Goal: Information Seeking & Learning: Learn about a topic

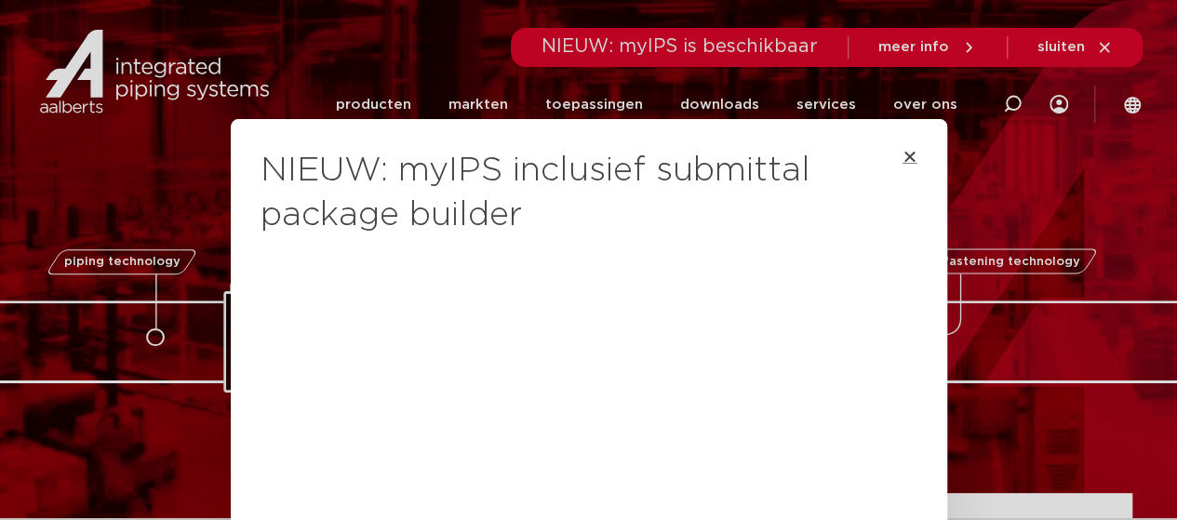
click at [903, 155] on icon "Close" at bounding box center [910, 156] width 15 height 15
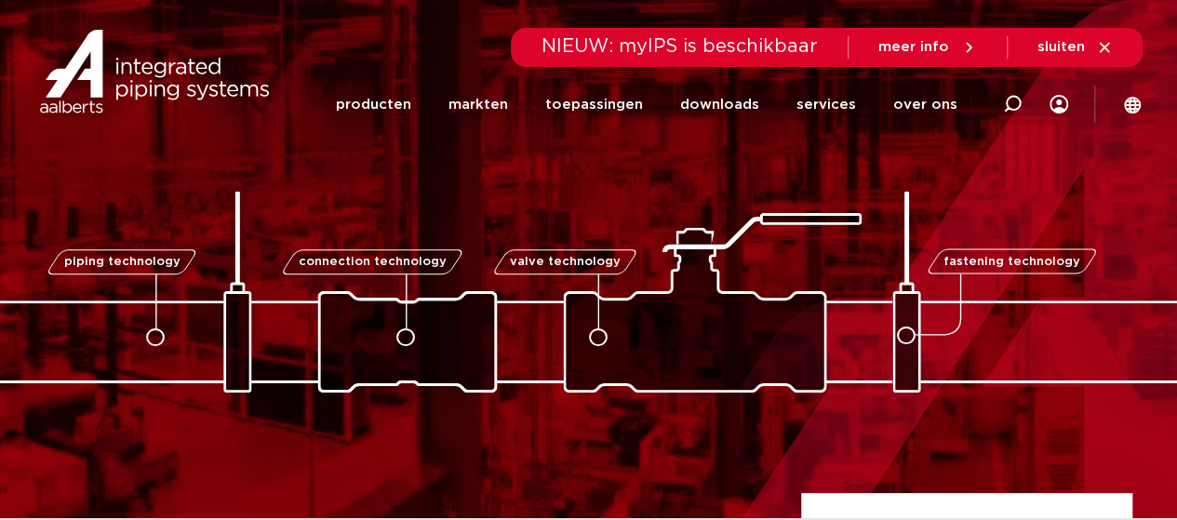
click at [1098, 47] on icon at bounding box center [1104, 47] width 17 height 17
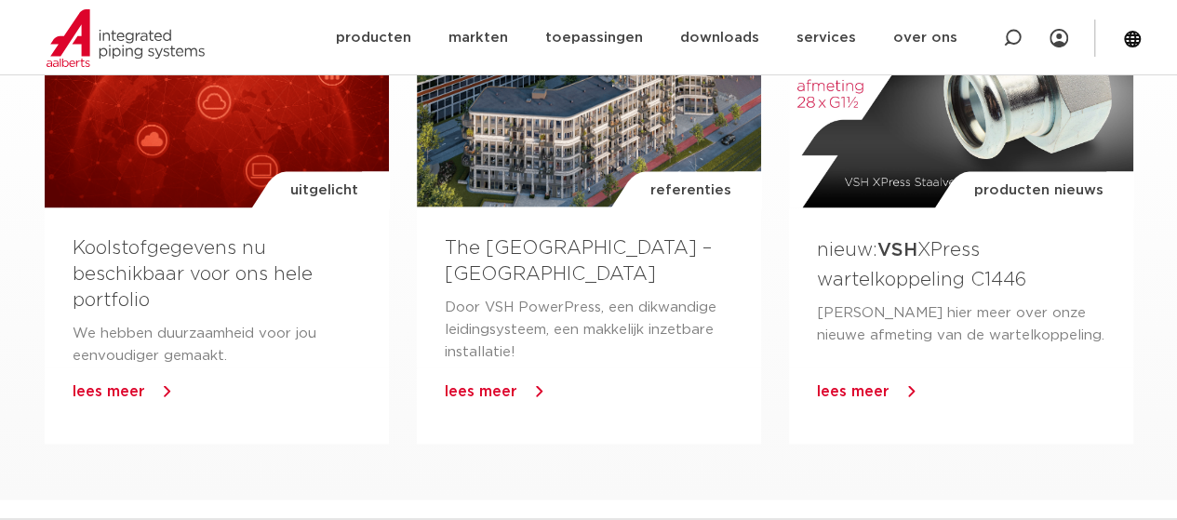
scroll to position [1391, 0]
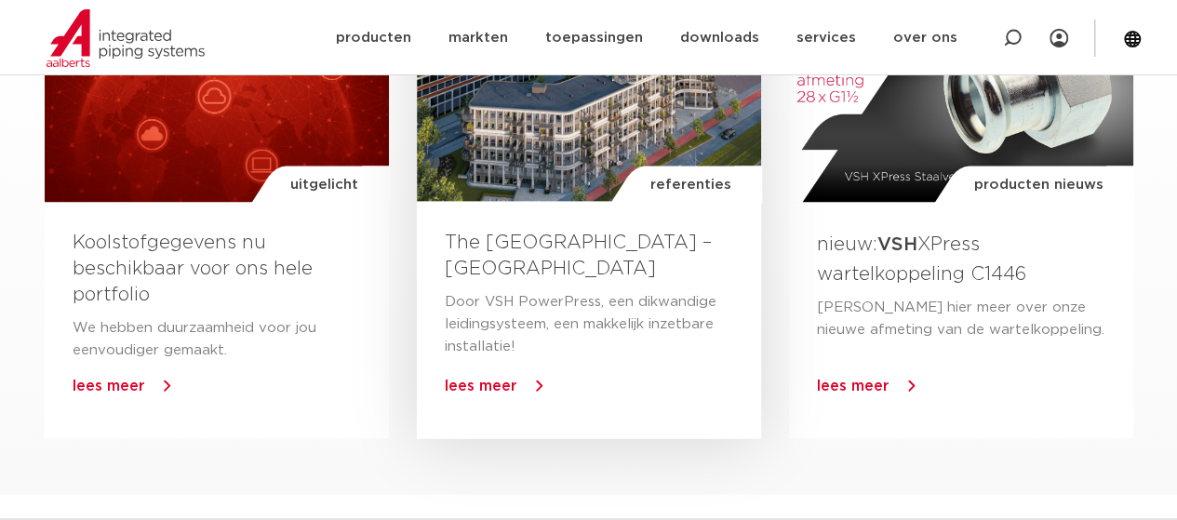
click at [515, 390] on span "lees meer" at bounding box center [481, 385] width 73 height 15
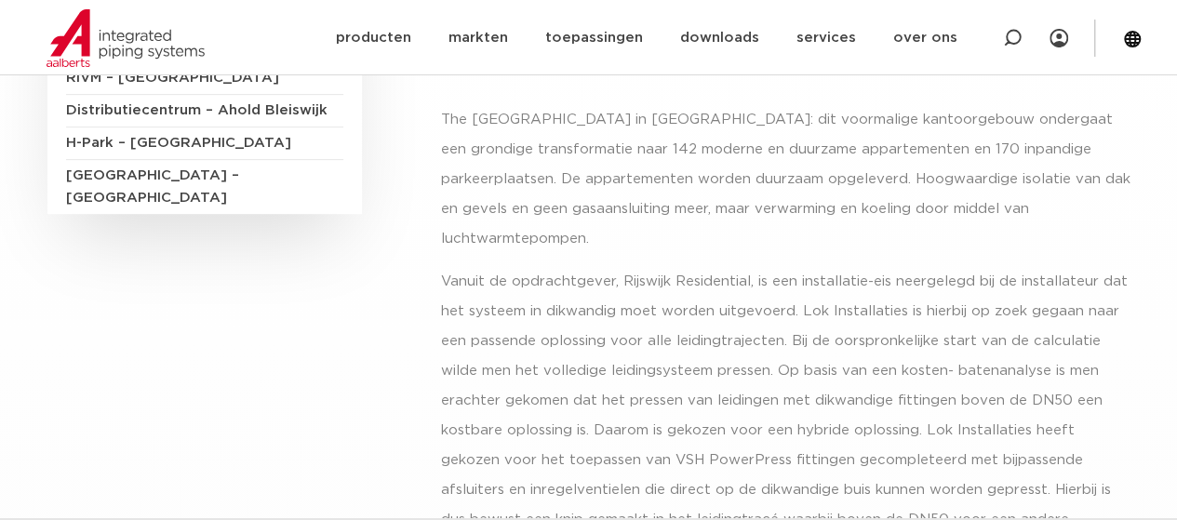
scroll to position [337, 0]
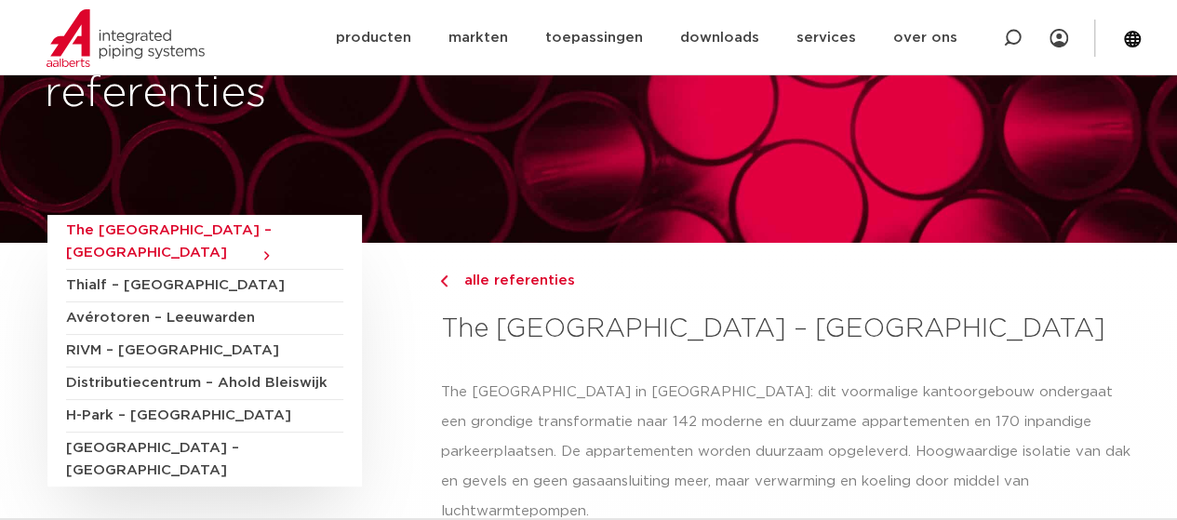
scroll to position [69, 0]
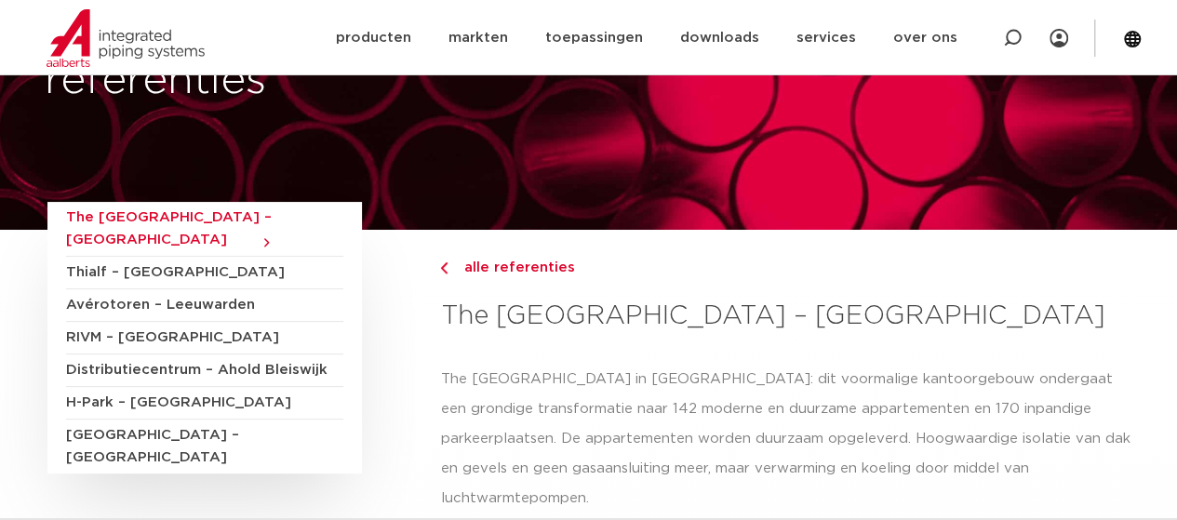
click at [133, 257] on span "Thialf – Heerenveen" at bounding box center [204, 273] width 277 height 33
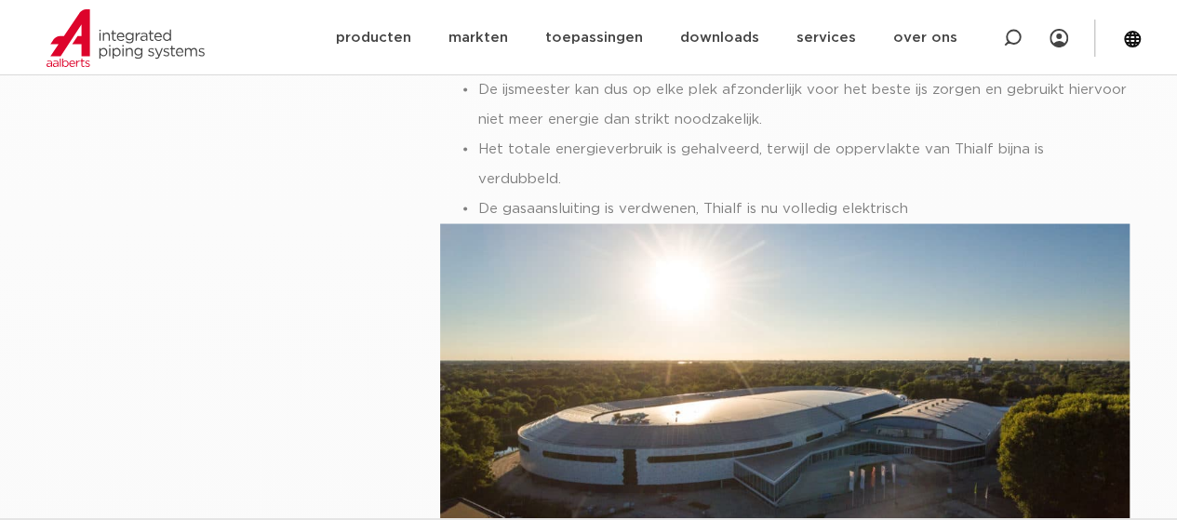
scroll to position [1800, 0]
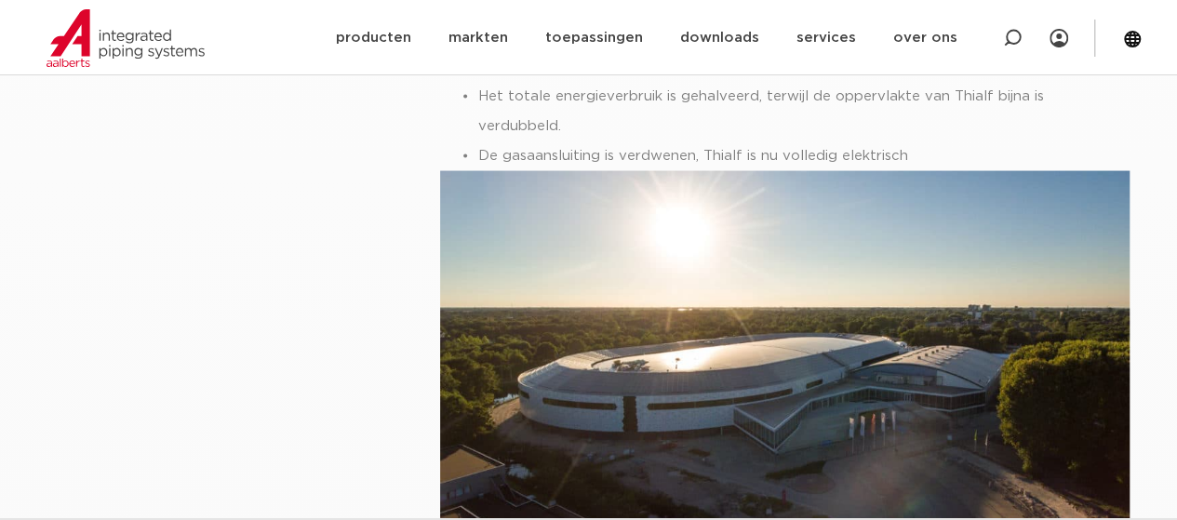
click at [1177, 271] on html "Zoeken producten markten toepassingen downloads alle downloads certificaten cad…" at bounding box center [588, 108] width 1177 height 3816
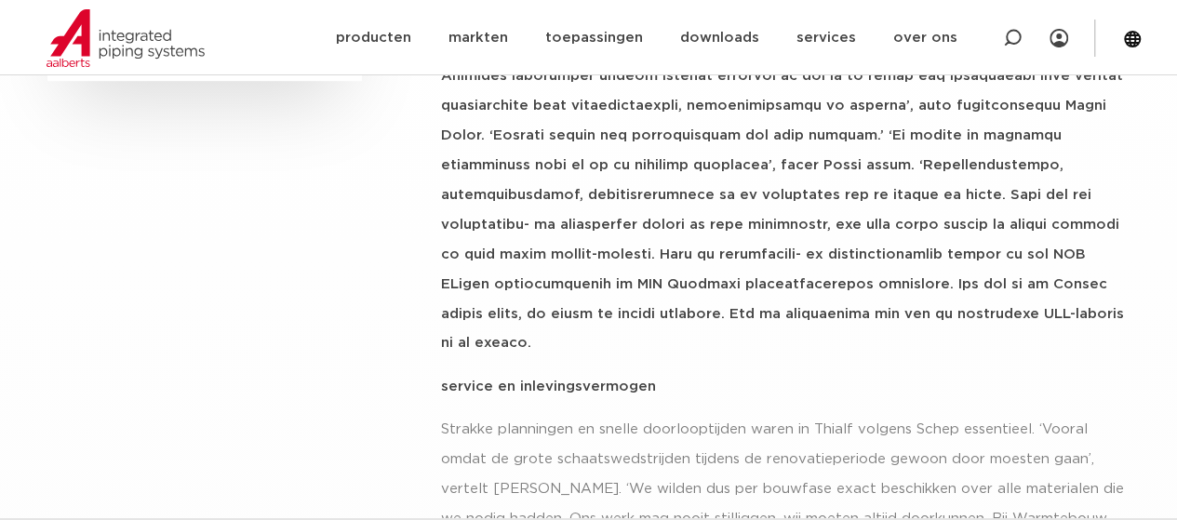
scroll to position [0, 0]
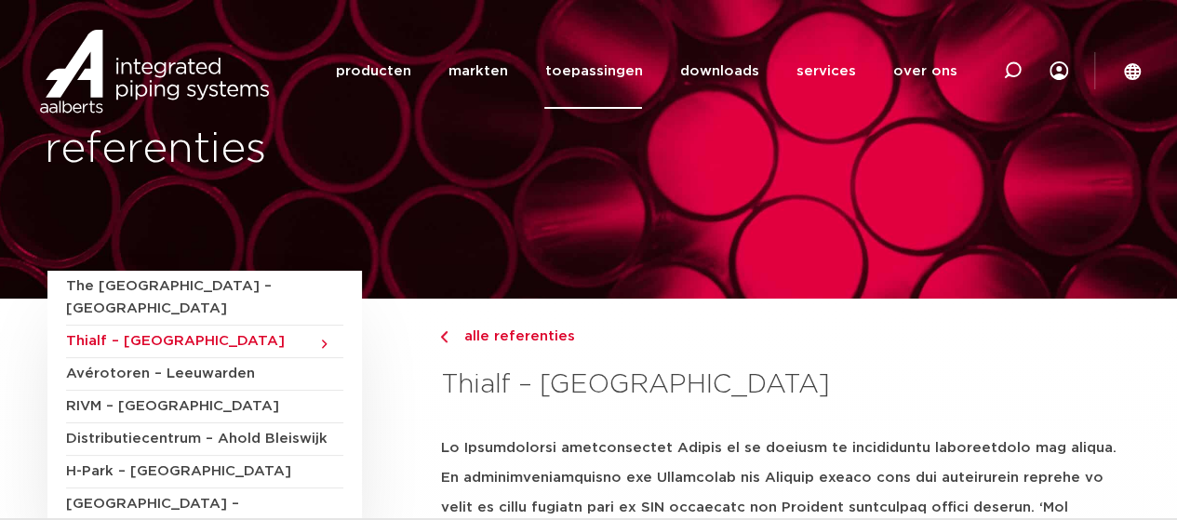
click at [608, 72] on link "toepassingen" at bounding box center [594, 71] width 98 height 75
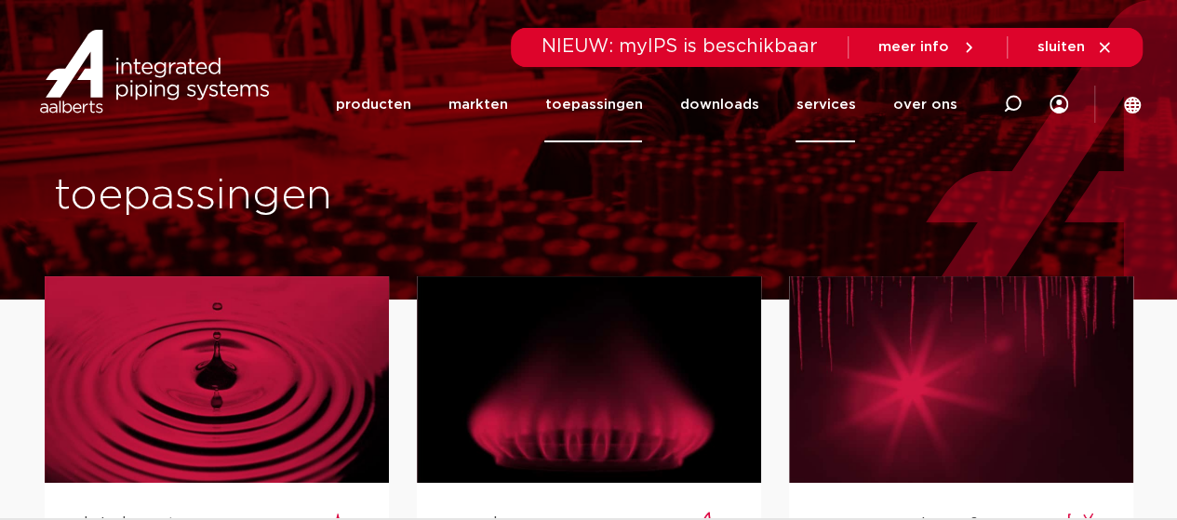
click at [837, 103] on link "services" at bounding box center [826, 104] width 60 height 75
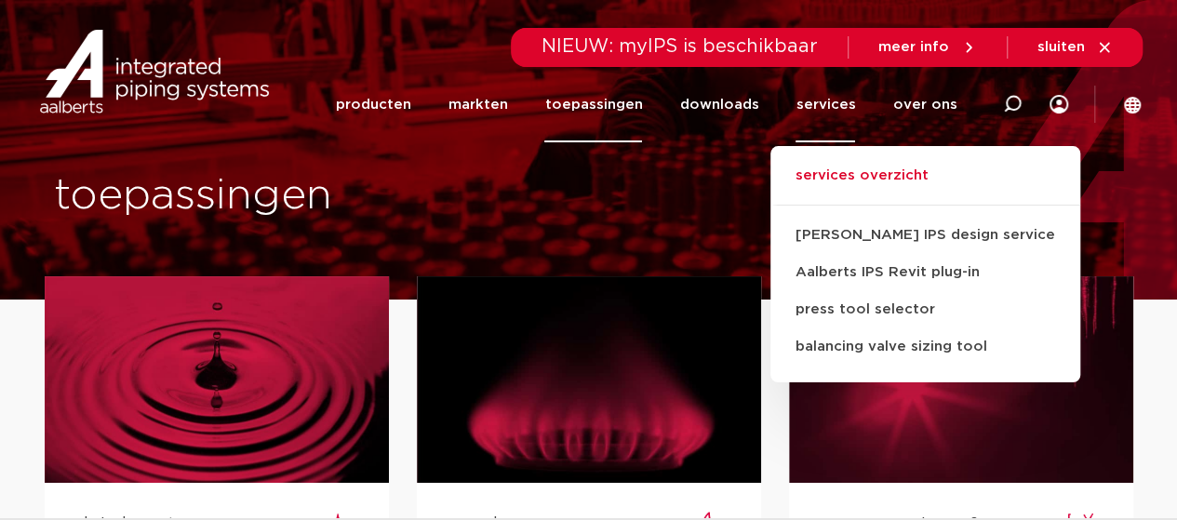
click at [869, 178] on link "services overzicht" at bounding box center [926, 185] width 310 height 41
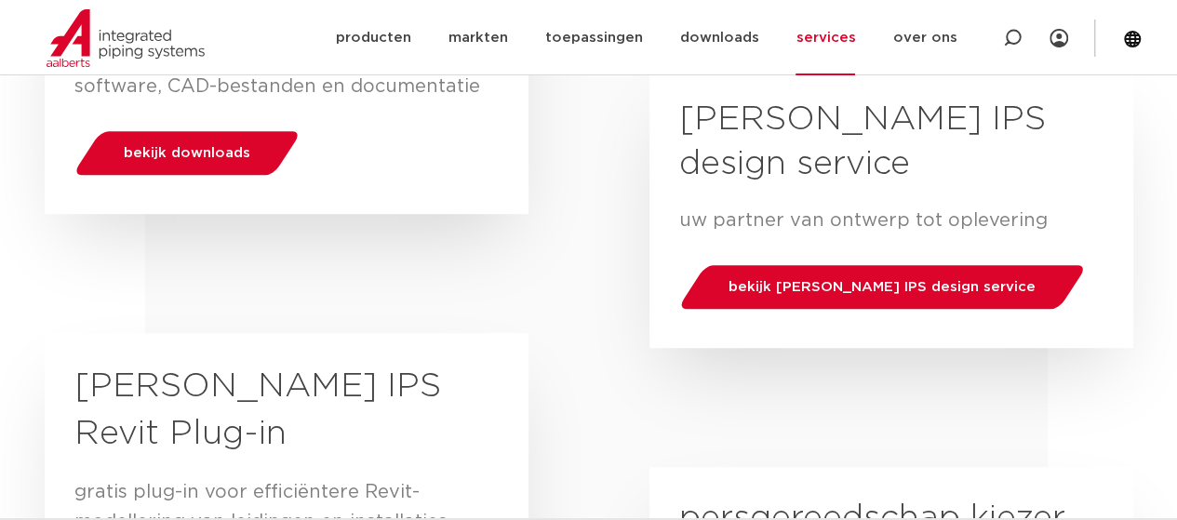
scroll to position [415, 0]
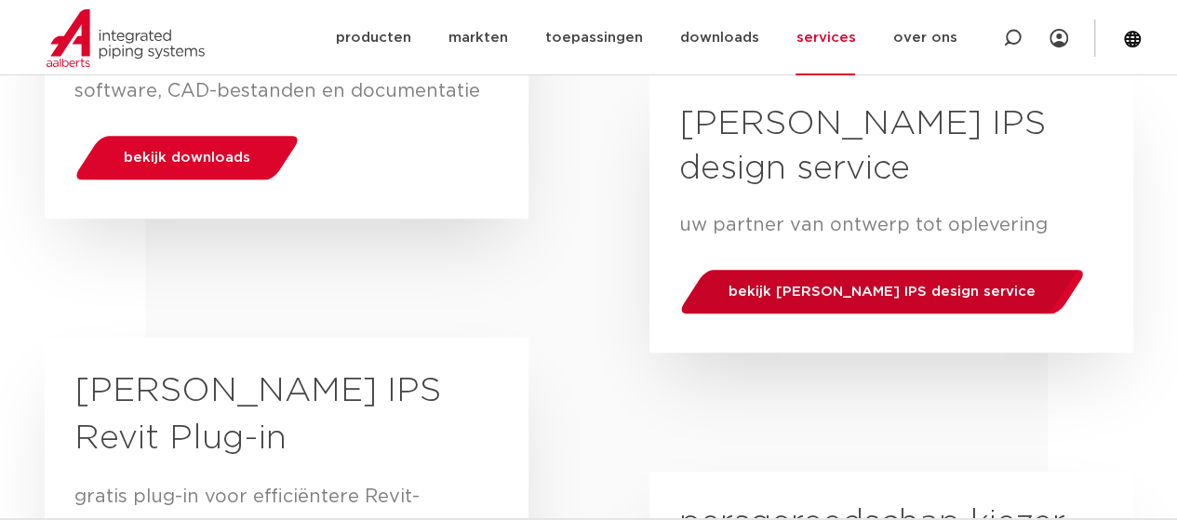
click at [884, 299] on span "bekijk [PERSON_NAME] IPS design service" at bounding box center [882, 292] width 307 height 14
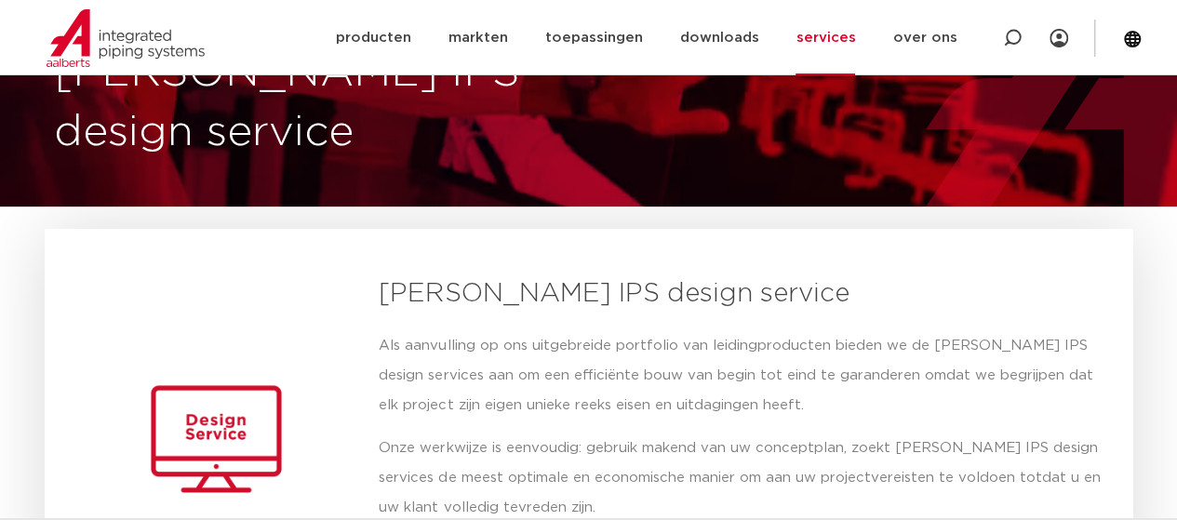
scroll to position [87, 0]
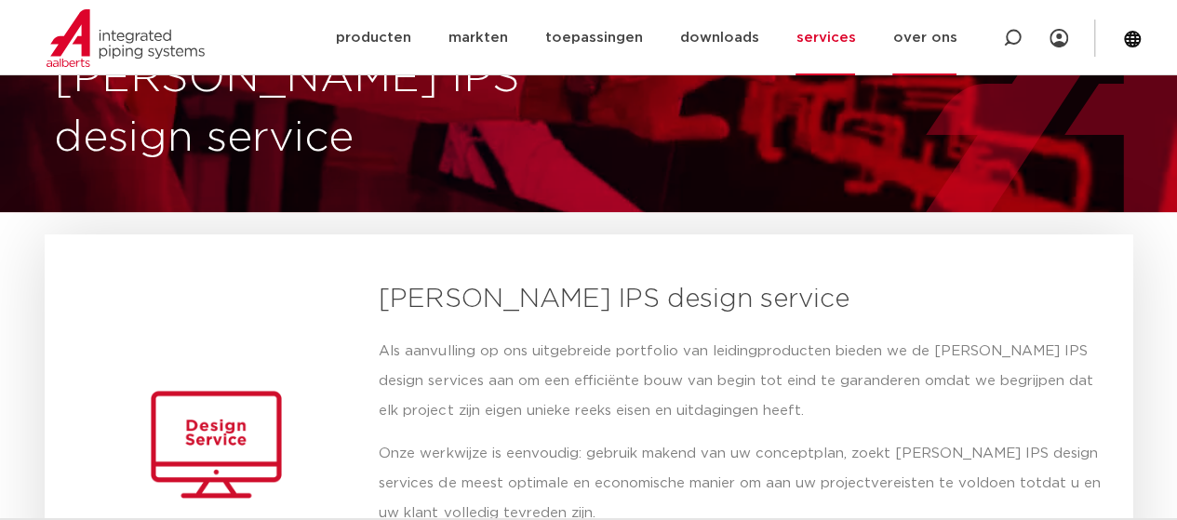
click at [921, 35] on link "over ons" at bounding box center [925, 37] width 64 height 75
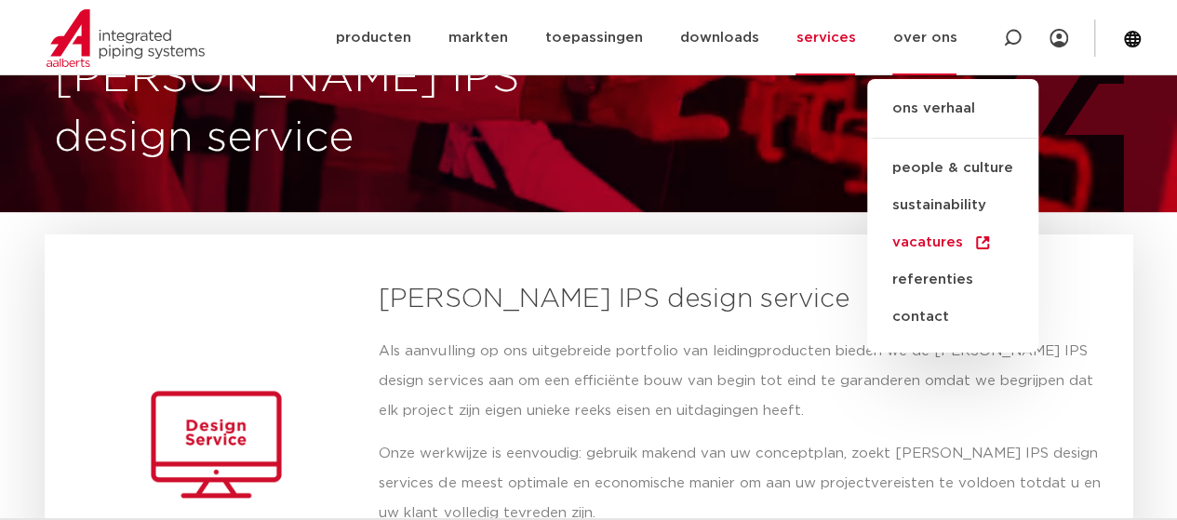
click at [924, 241] on link "vacatures" at bounding box center [953, 242] width 171 height 37
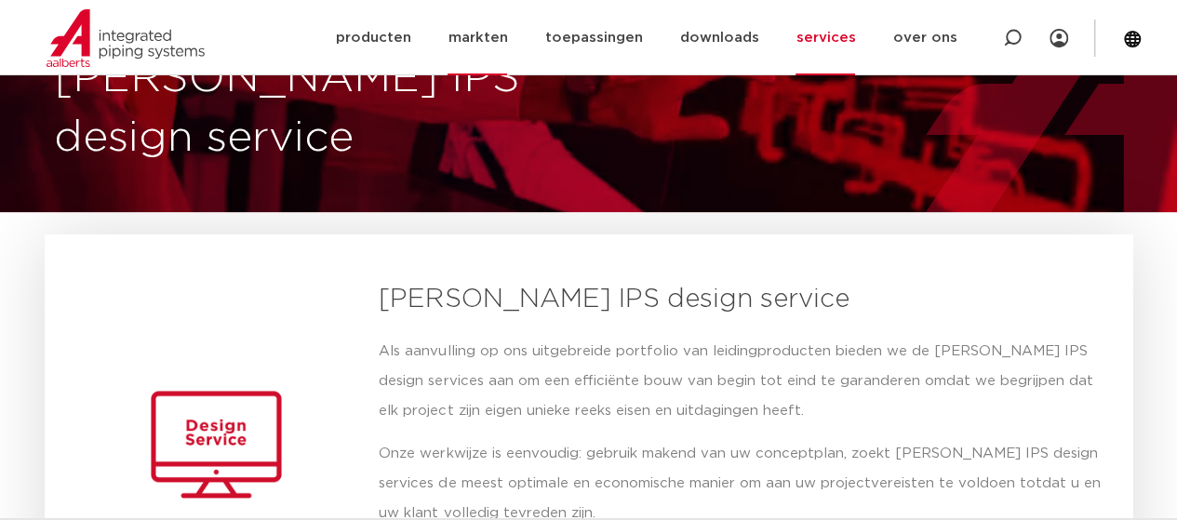
click at [484, 42] on link "markten" at bounding box center [478, 37] width 60 height 75
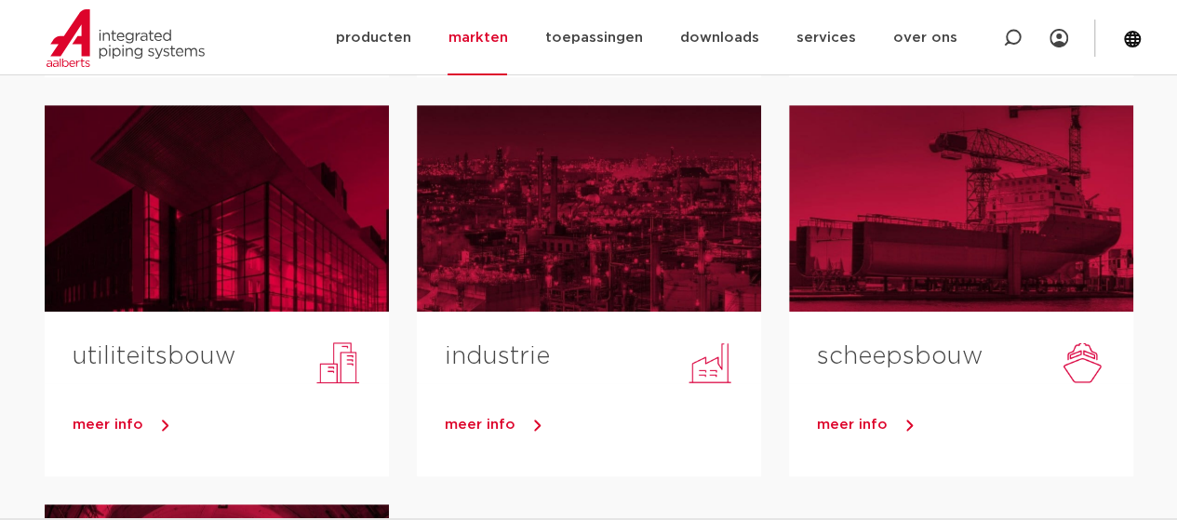
scroll to position [588, 0]
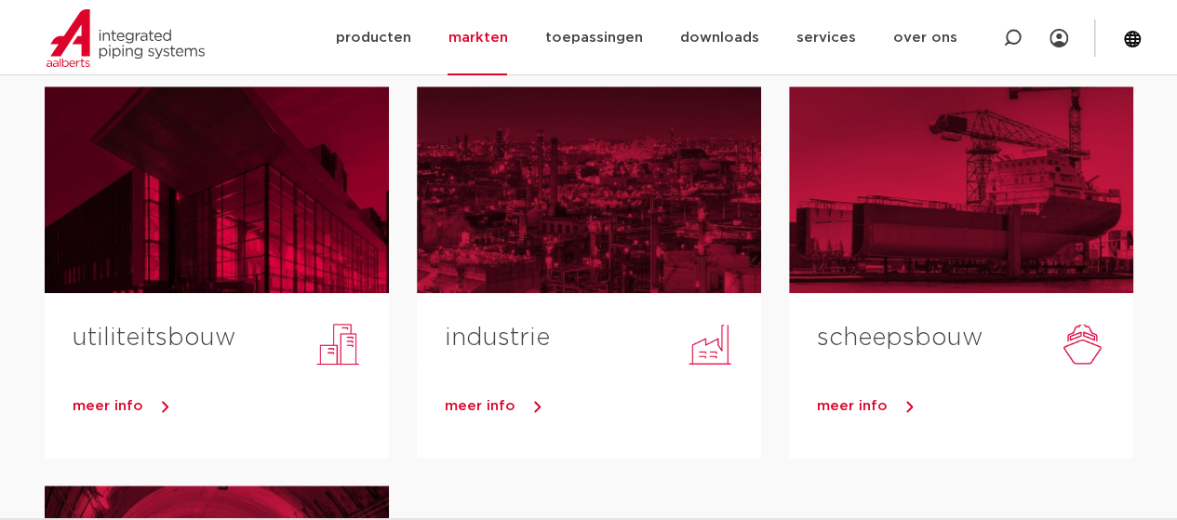
click at [1177, 188] on html "Zoeken NIEUW: myIPS is beschikbaar meer info sluiten producten markten toepassi…" at bounding box center [588, 445] width 1177 height 2066
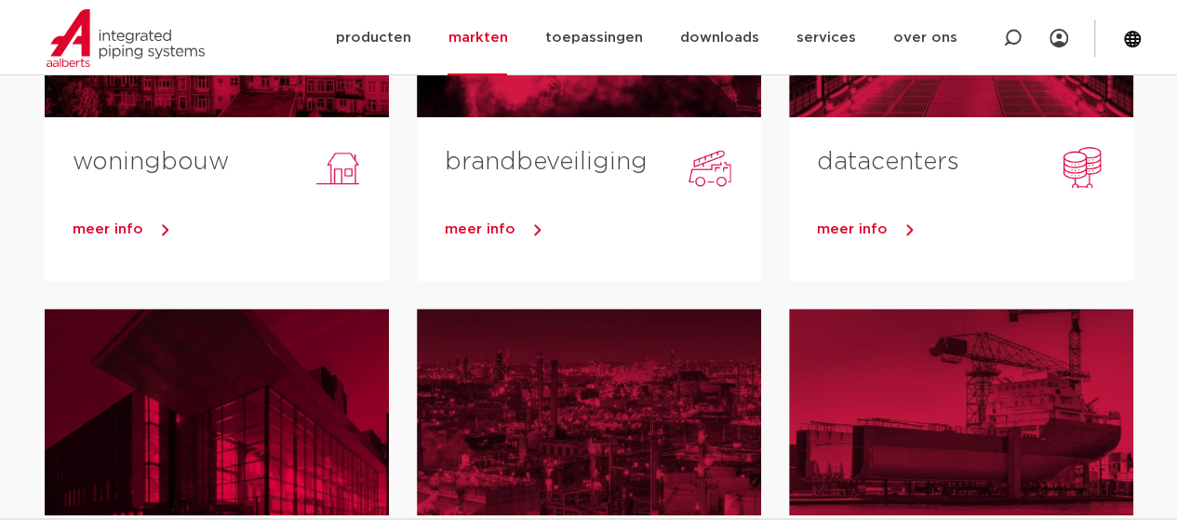
scroll to position [303, 0]
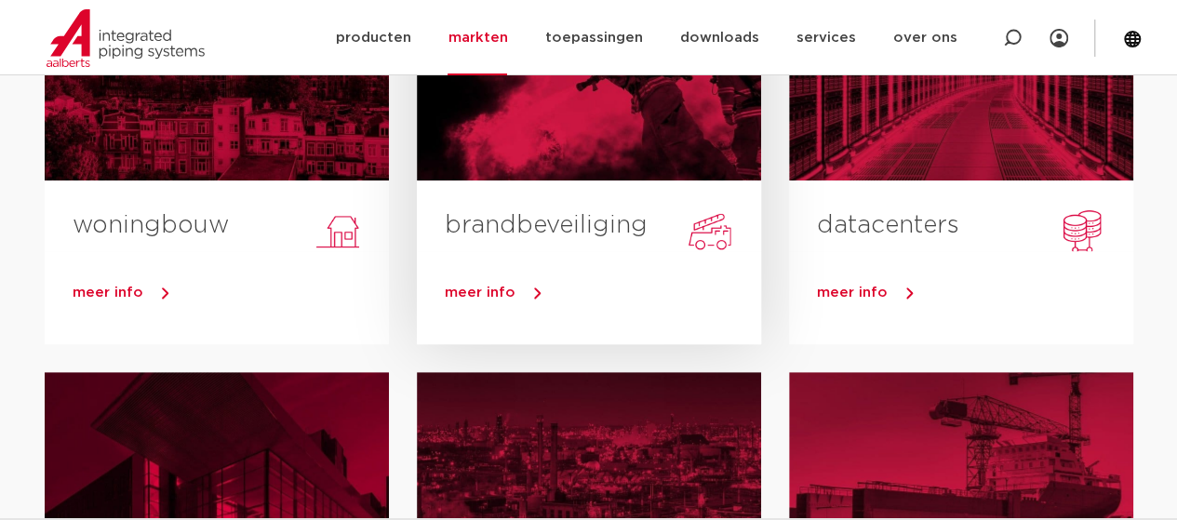
click at [475, 293] on span "meer info" at bounding box center [480, 293] width 71 height 14
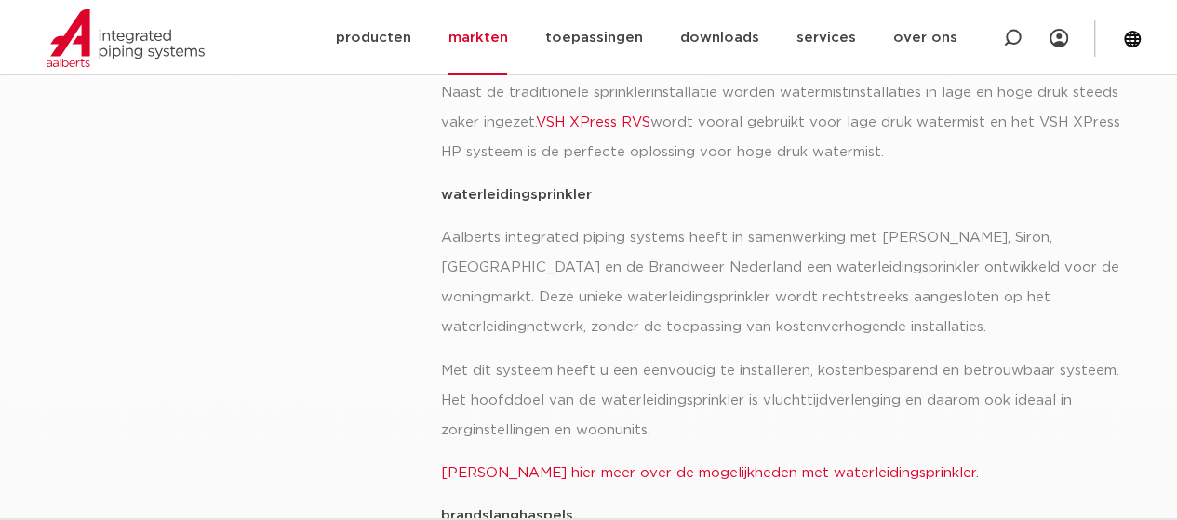
scroll to position [1153, 0]
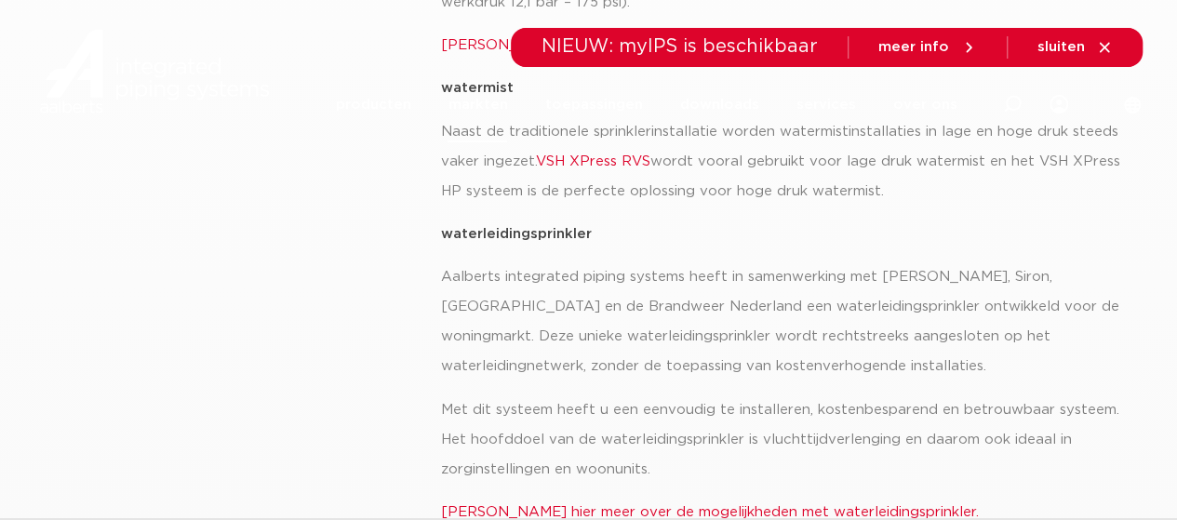
scroll to position [0, 0]
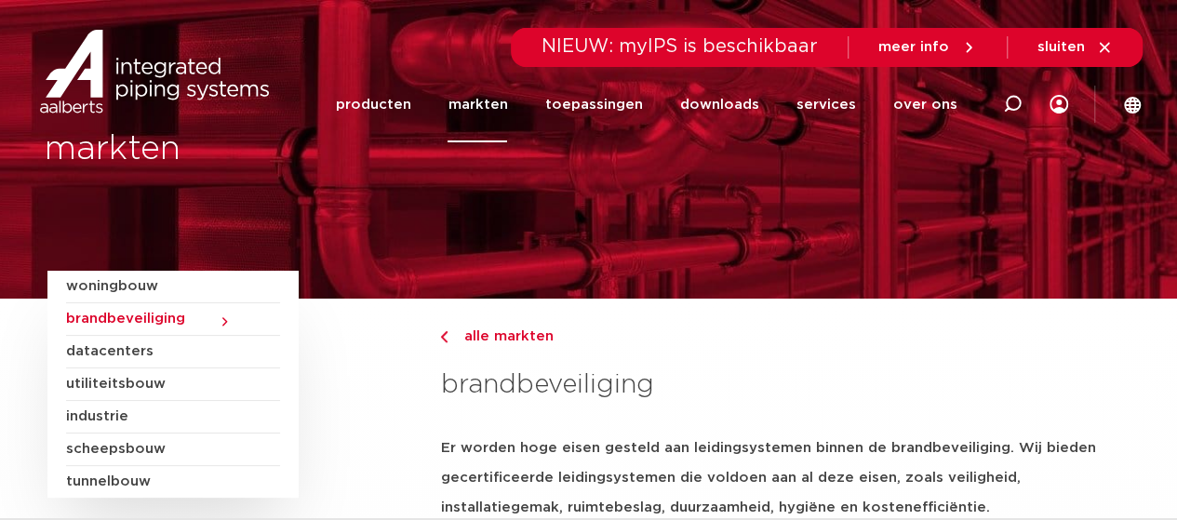
click at [106, 284] on span "woningbouw" at bounding box center [173, 287] width 214 height 33
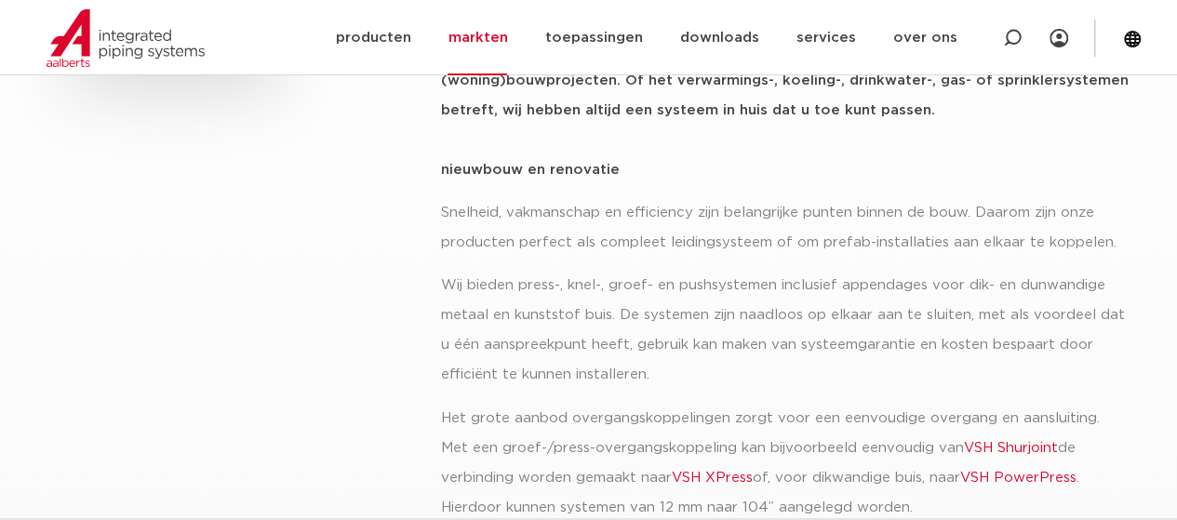
scroll to position [432, 0]
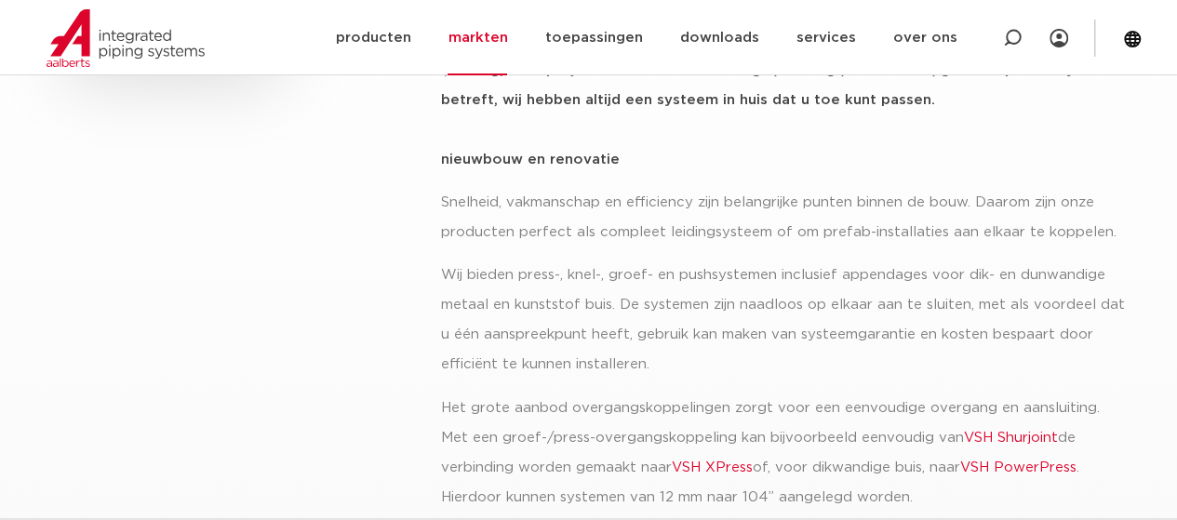
scroll to position [434, 0]
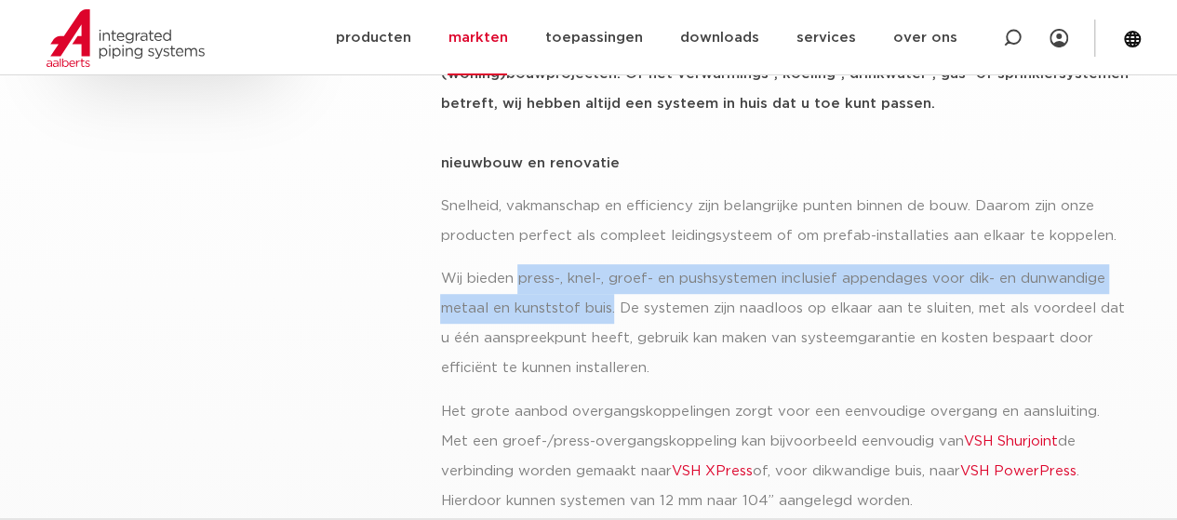
drag, startPoint x: 518, startPoint y: 282, endPoint x: 612, endPoint y: 311, distance: 99.2
click at [612, 311] on p "Wij bieden press-, knel-, groef- en pushsystemen inclusief appendages voor dik-…" at bounding box center [785, 323] width 690 height 119
copy p "press-, knel-, groef- en pushsystemen inclusief appendages voor dik- en dunwand…"
click at [397, 38] on link "producten" at bounding box center [372, 37] width 75 height 75
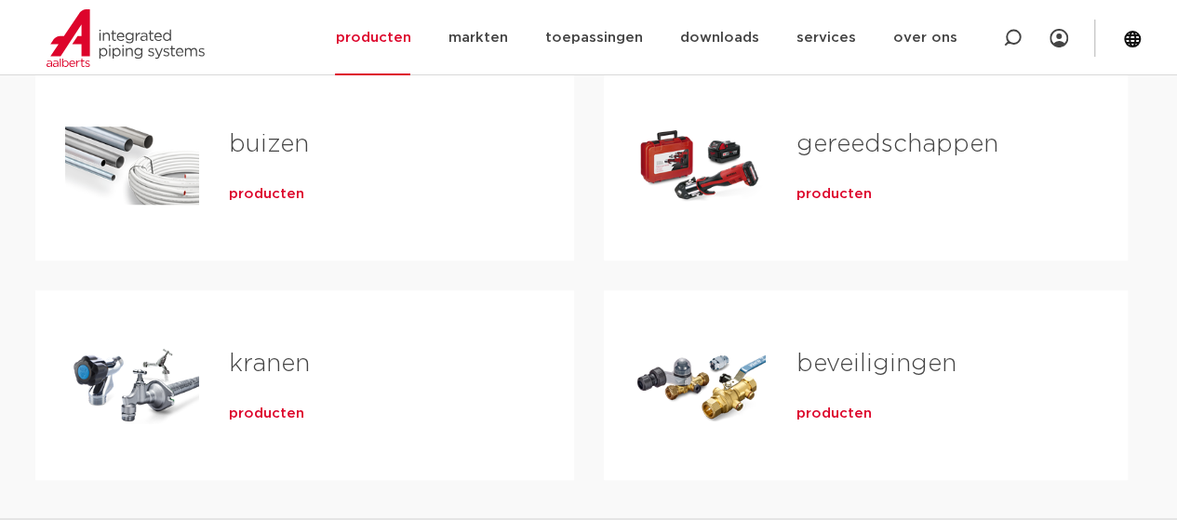
scroll to position [618, 0]
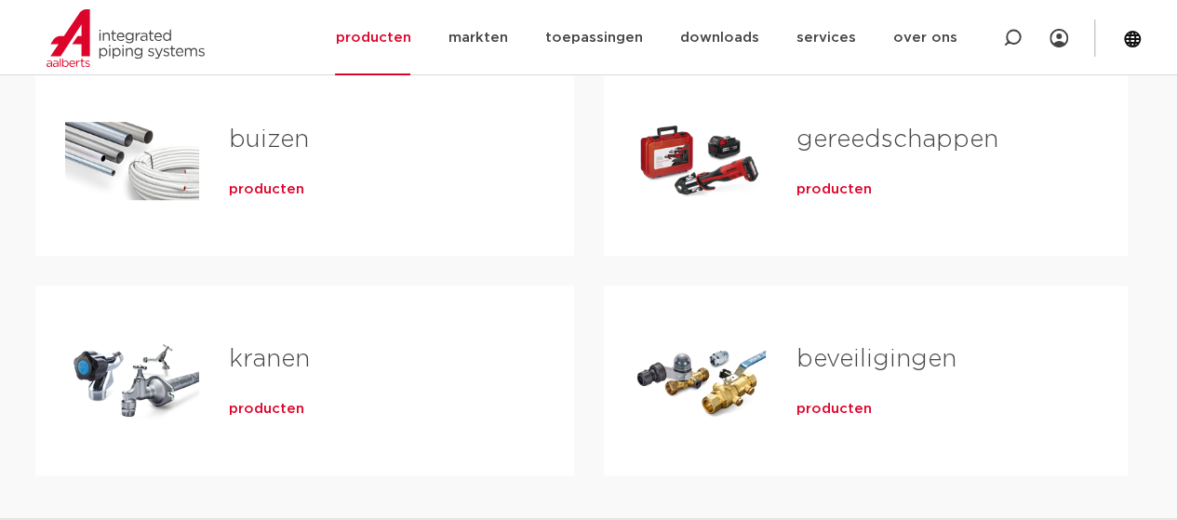
click at [1177, 235] on html "Zoeken producten markten toepassingen downloads alle downloads certificaten cad…" at bounding box center [588, 263] width 1177 height 1762
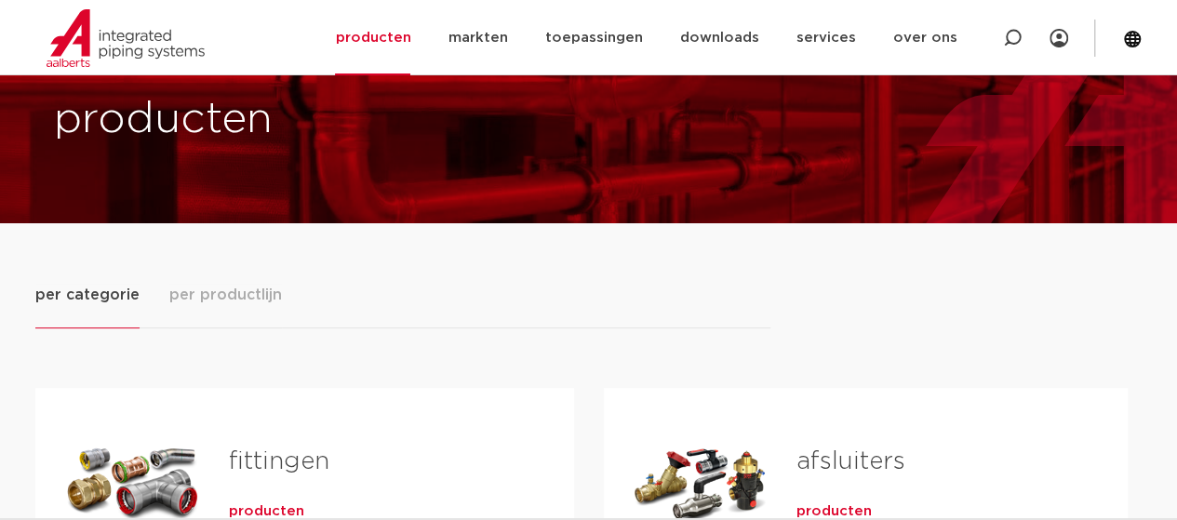
scroll to position [58, 0]
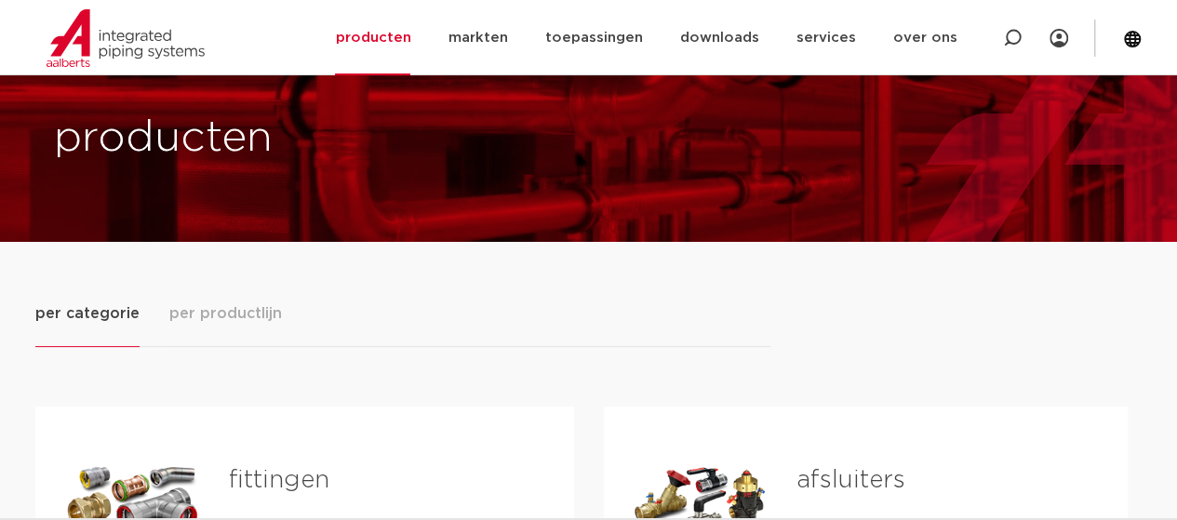
click at [216, 312] on span "per productlijn" at bounding box center [225, 314] width 113 height 22
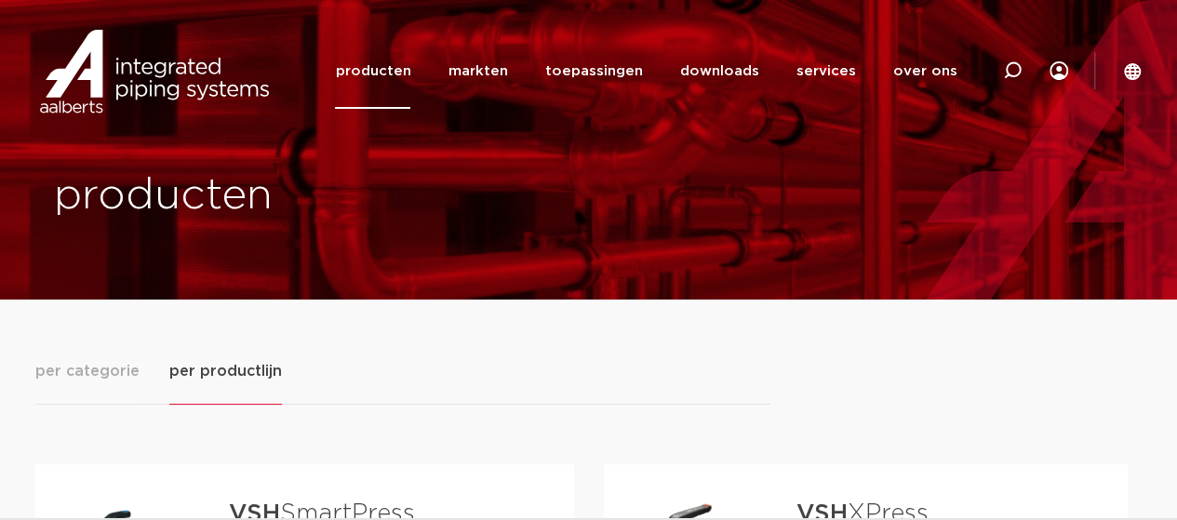
click at [107, 370] on span "per categorie" at bounding box center [87, 371] width 104 height 22
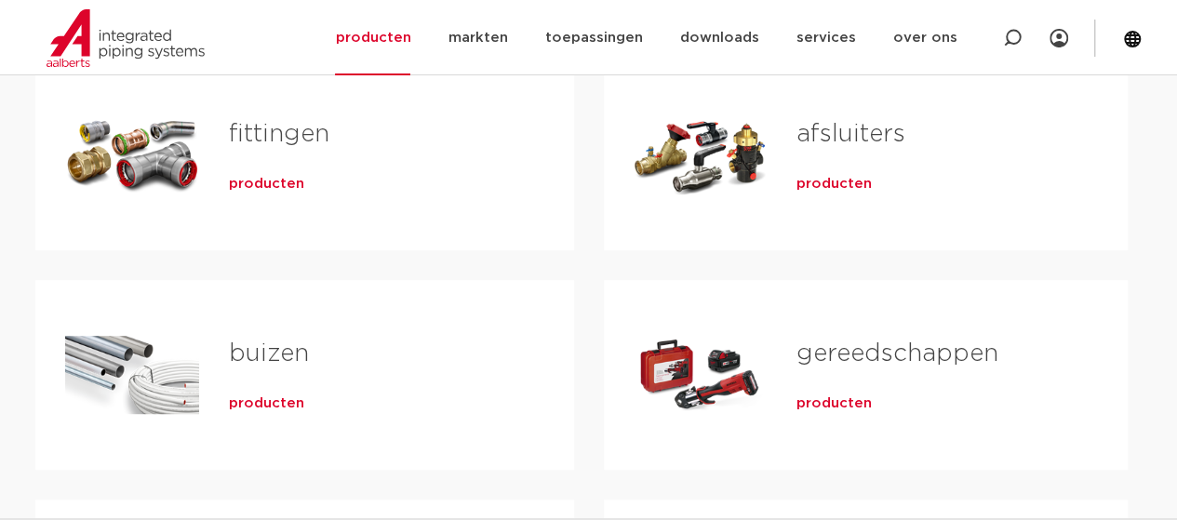
scroll to position [383, 0]
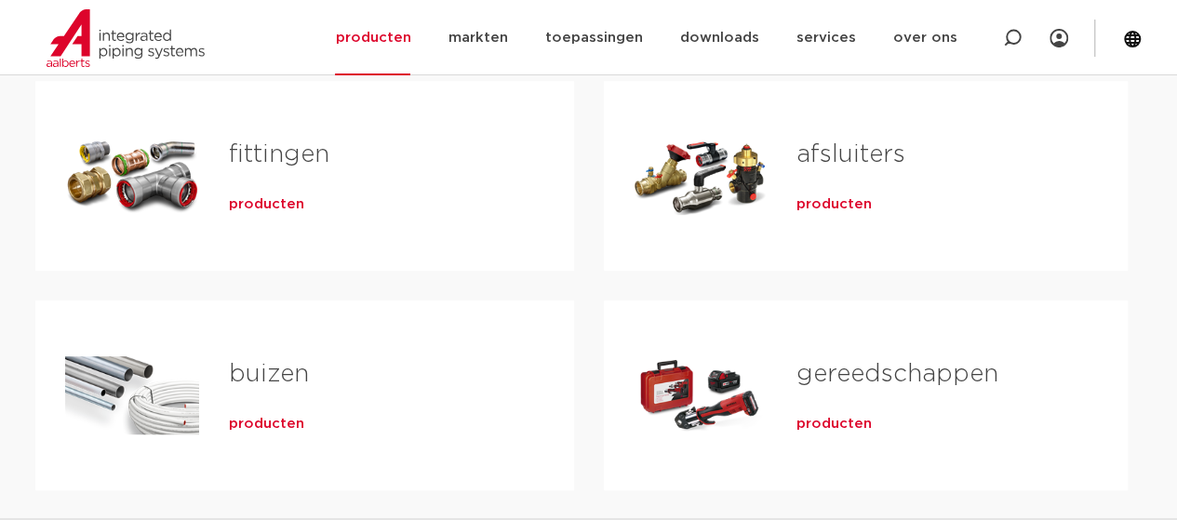
click at [285, 208] on span "producten" at bounding box center [266, 204] width 75 height 19
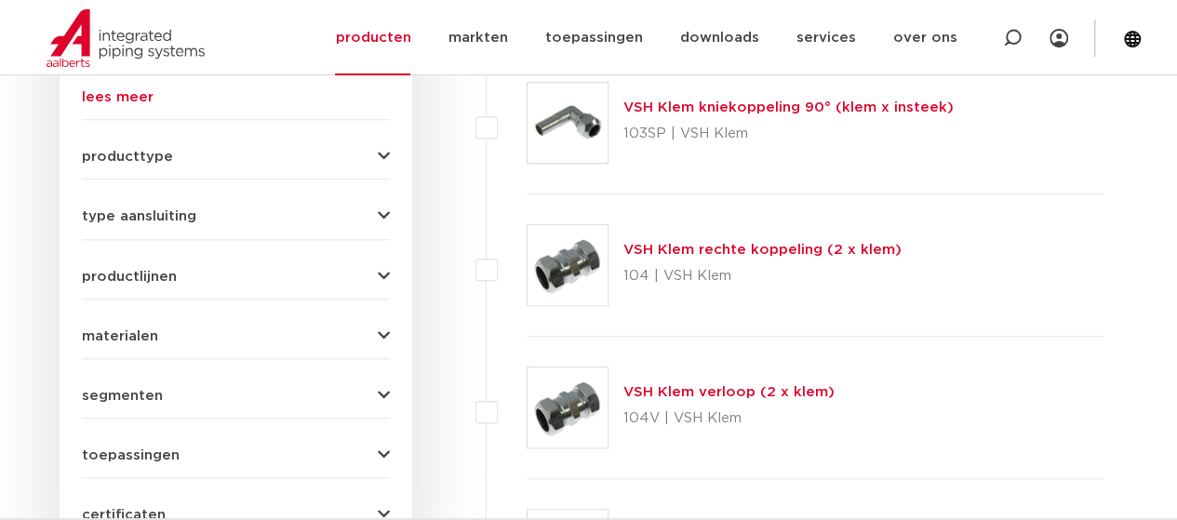
scroll to position [689, 0]
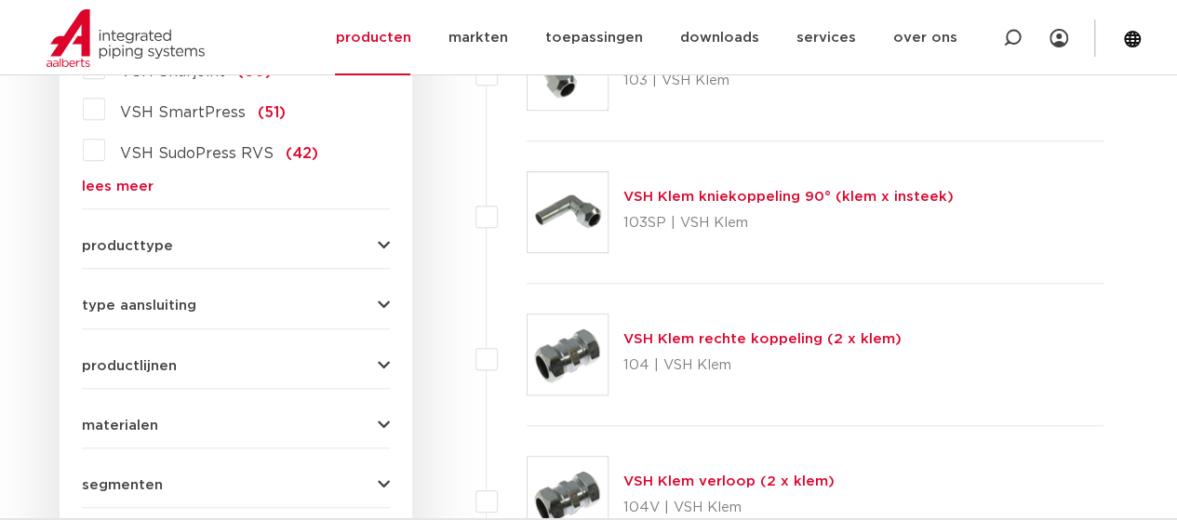
click at [375, 246] on button "producttype" at bounding box center [236, 246] width 308 height 14
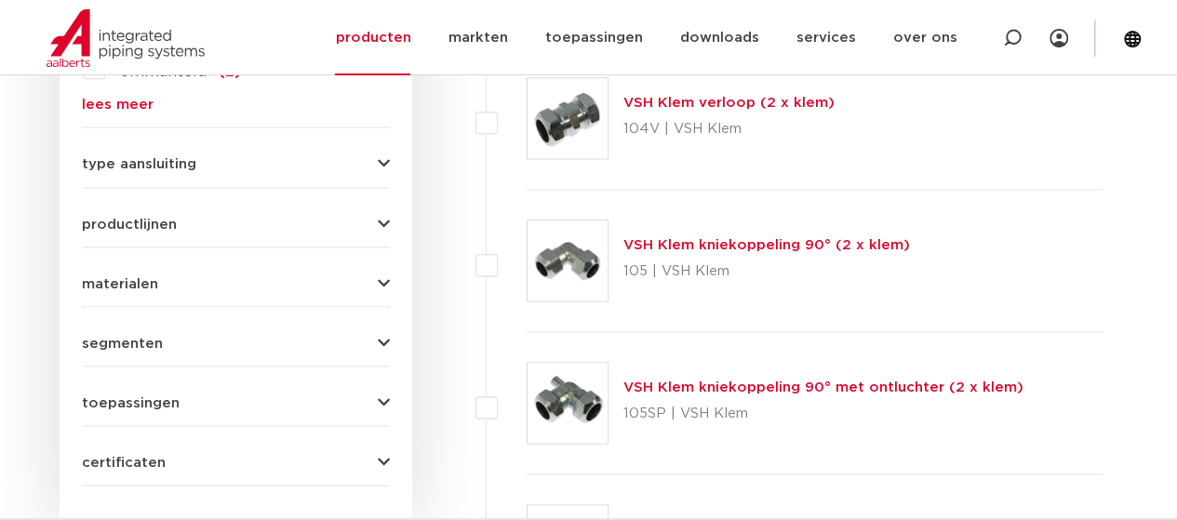
scroll to position [1094, 0]
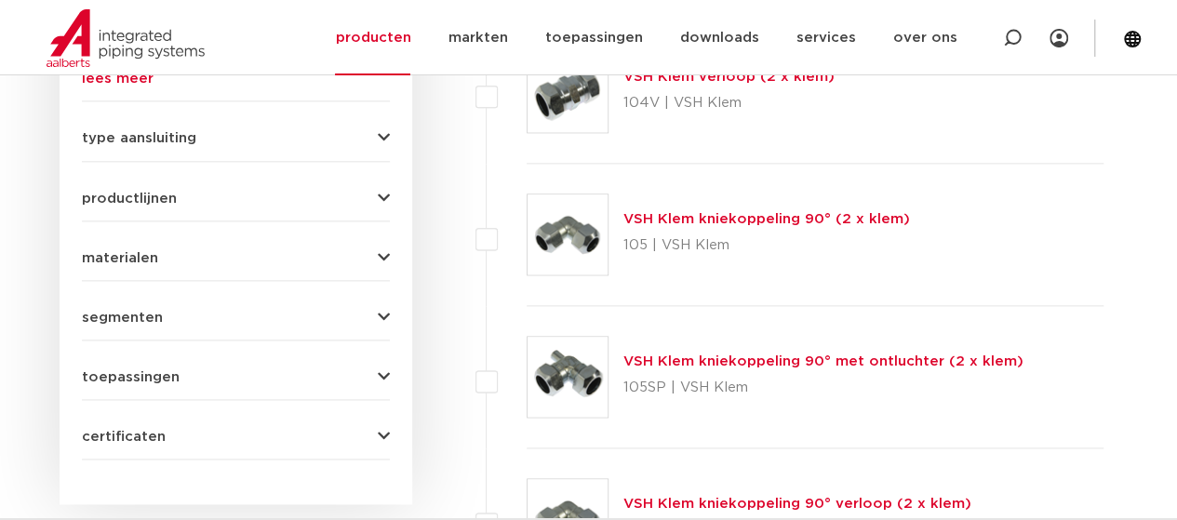
click at [383, 131] on icon "button" at bounding box center [384, 138] width 12 height 14
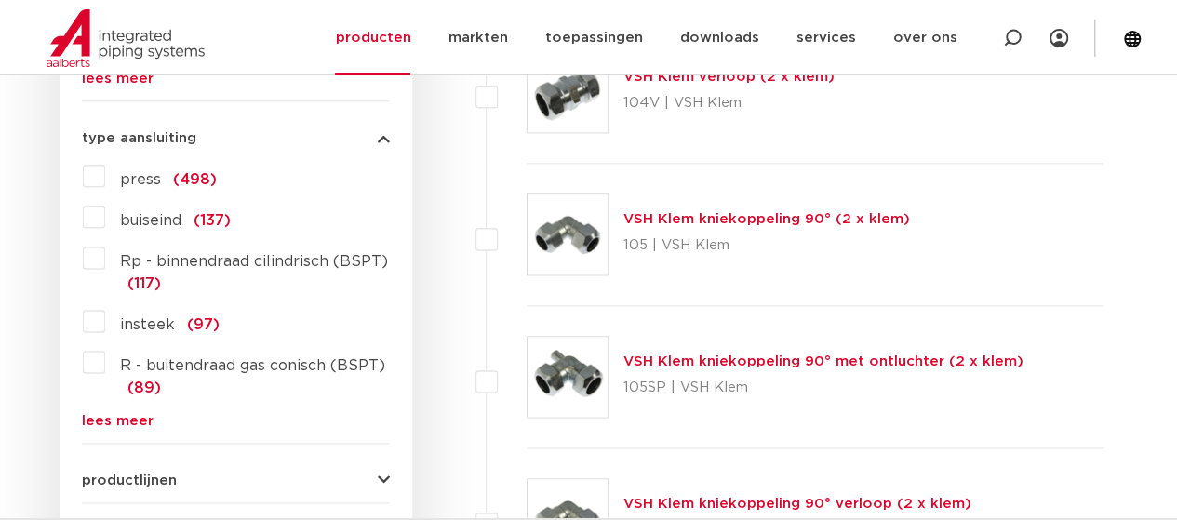
click at [100, 414] on link "lees meer" at bounding box center [236, 421] width 308 height 14
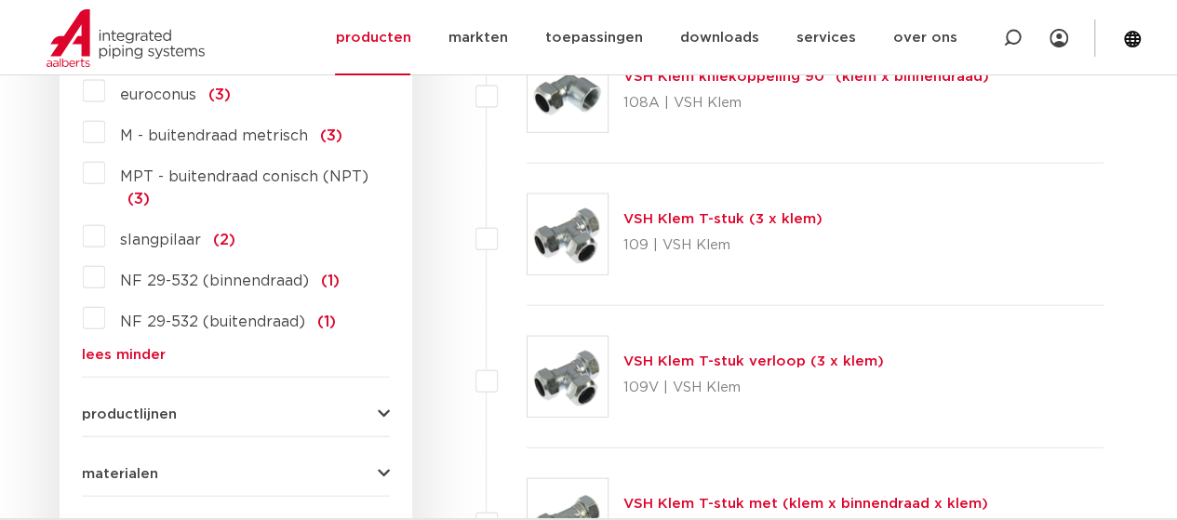
scroll to position [0, 0]
